Goal: Check status

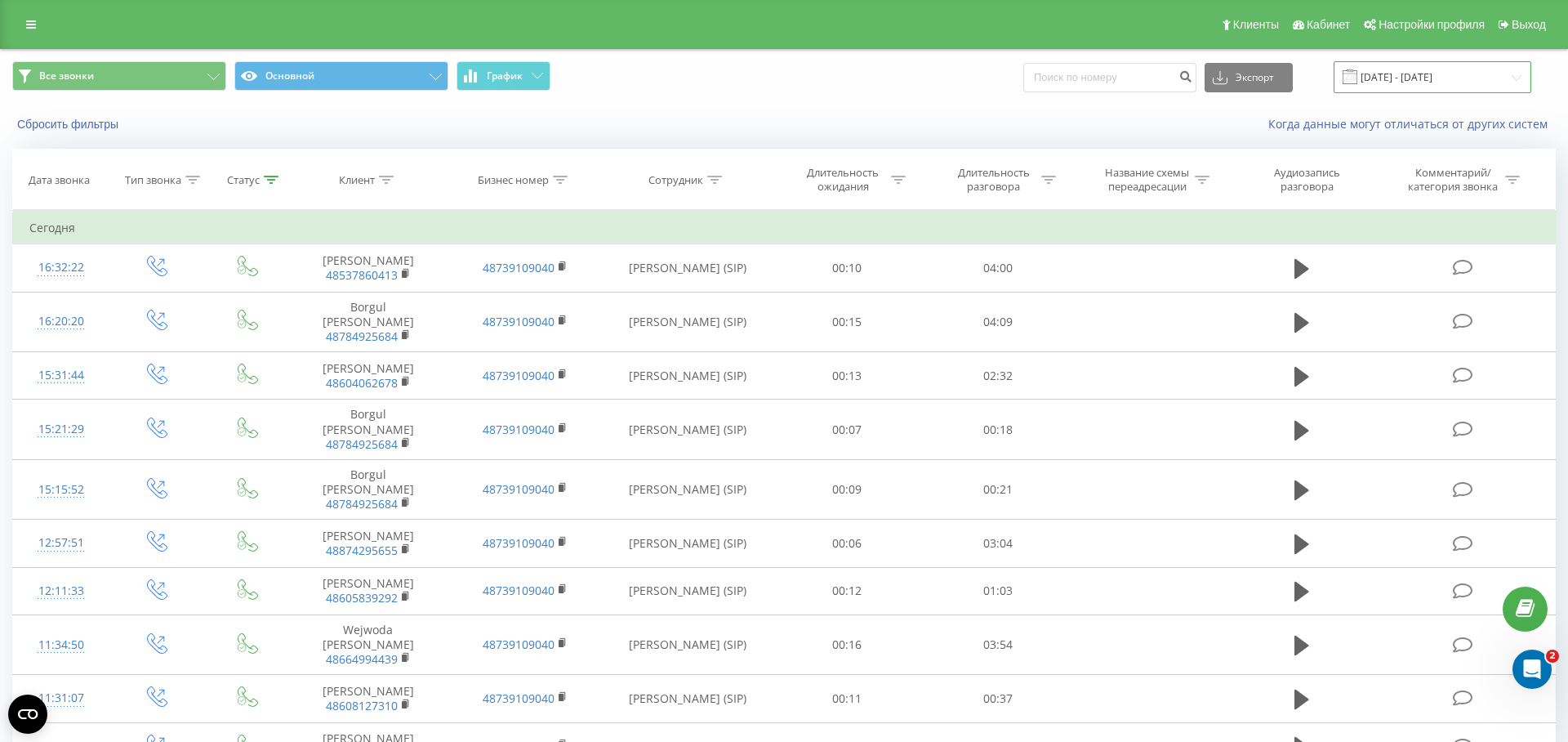
click at [1398, 75] on input "19.08.2025 - 19.08.2025" at bounding box center [1432, 77] width 198 height 32
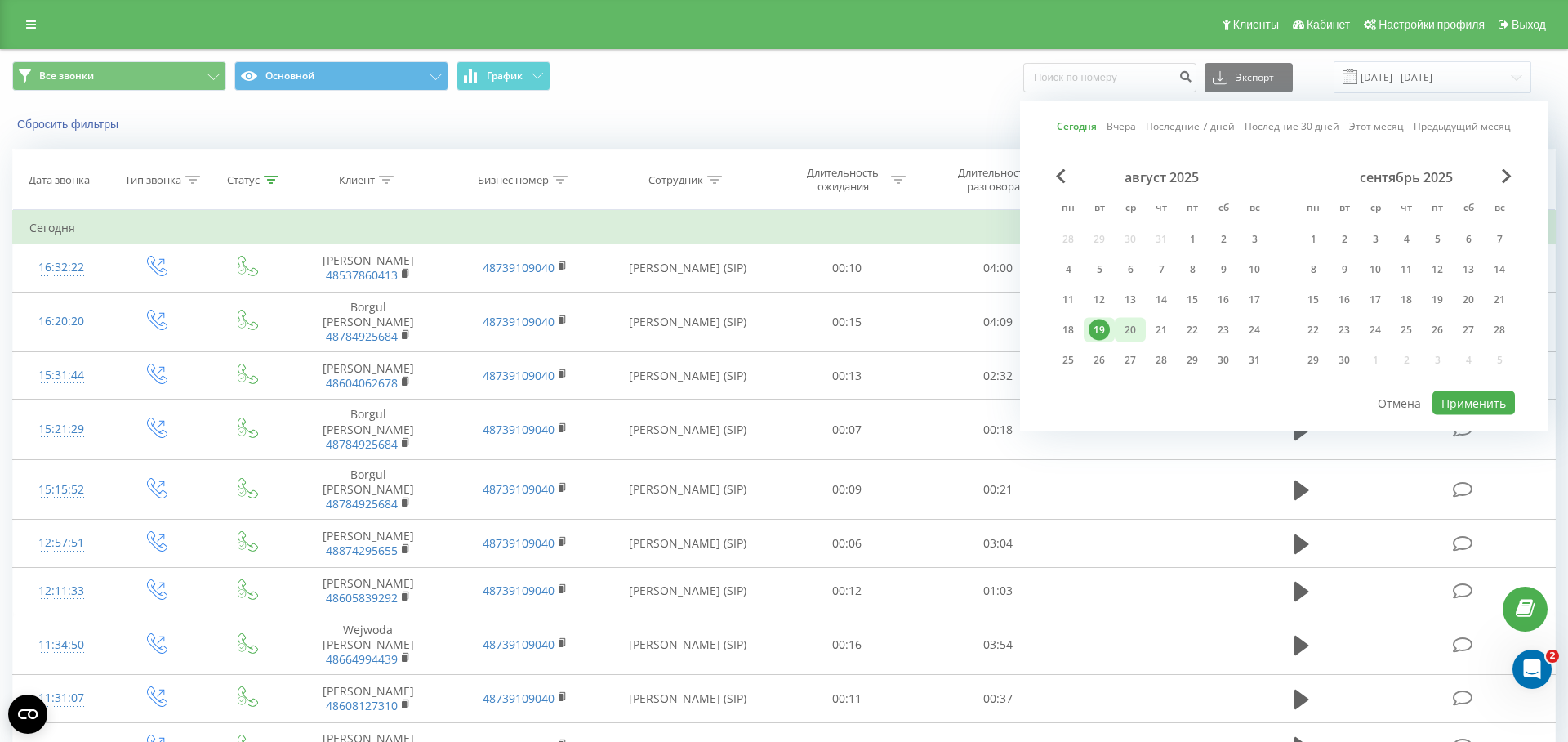
click at [1136, 328] on div "20" at bounding box center [1130, 330] width 21 height 21
click at [1457, 401] on button "Применить" at bounding box center [1474, 403] width 83 height 24
type input "[DATE] - [DATE]"
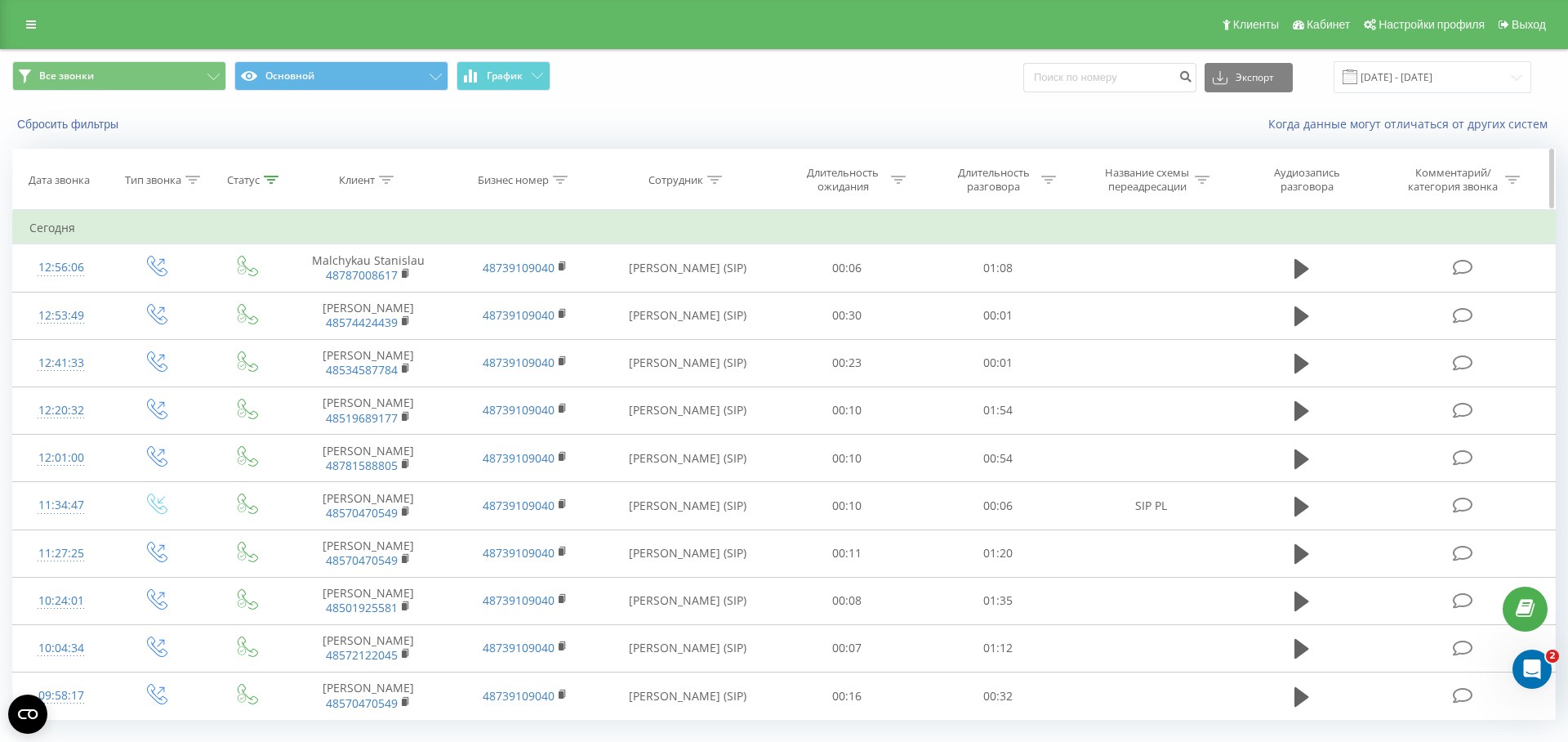
scroll to position [39, 0]
